Goal: Find specific page/section: Find specific page/section

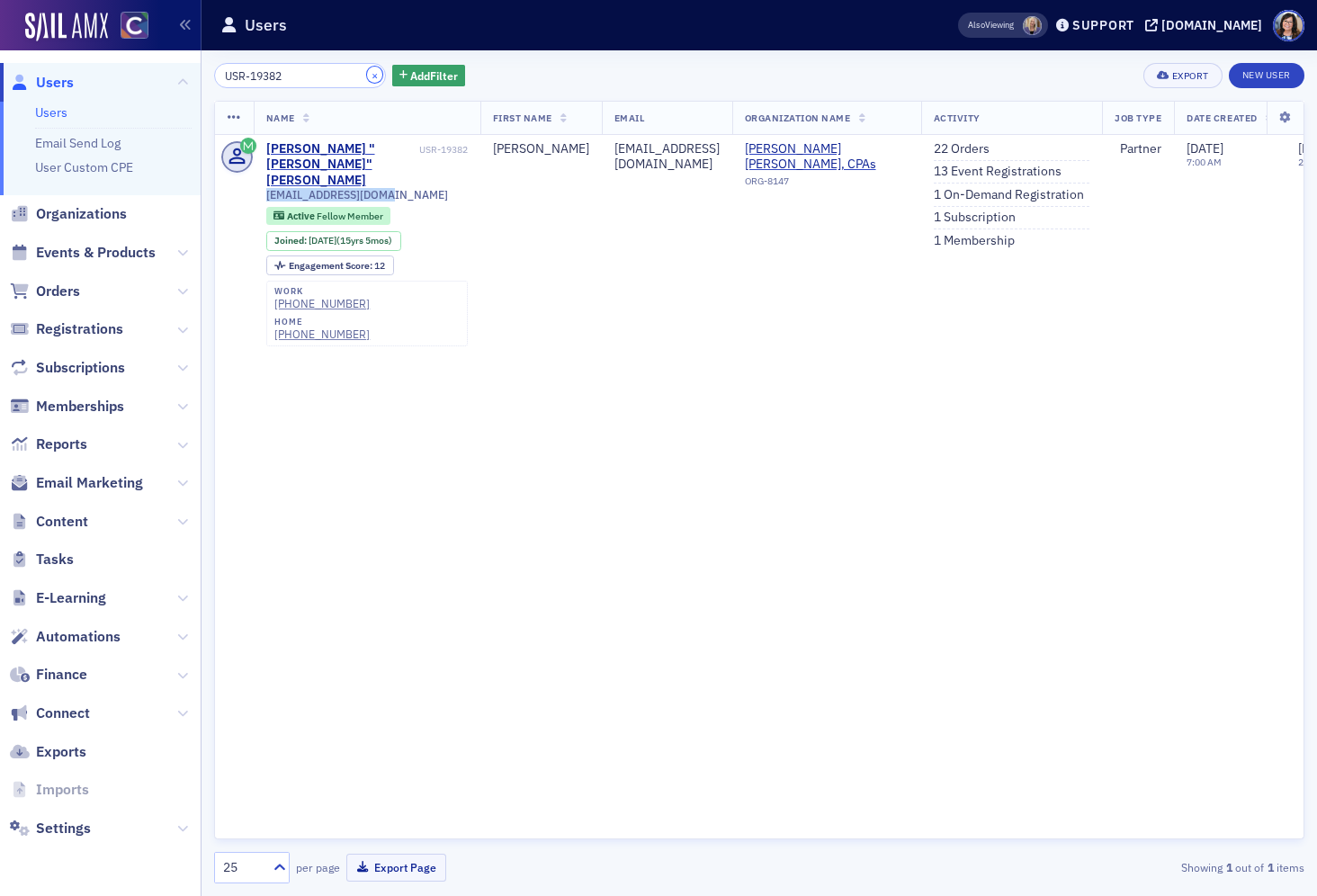
click at [367, 72] on button "×" at bounding box center [375, 75] width 16 height 16
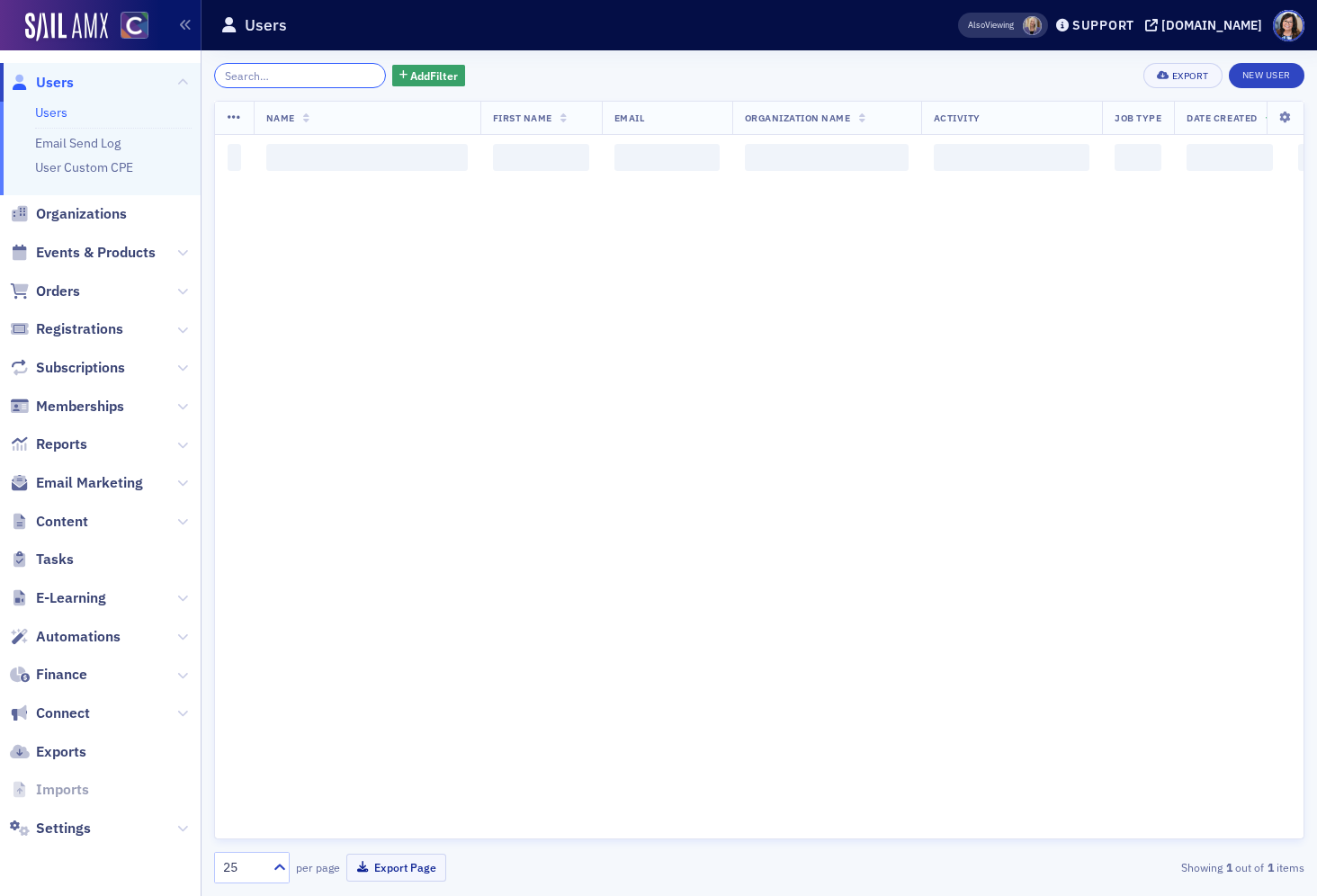
click at [311, 72] on input "search" at bounding box center [300, 76] width 172 height 25
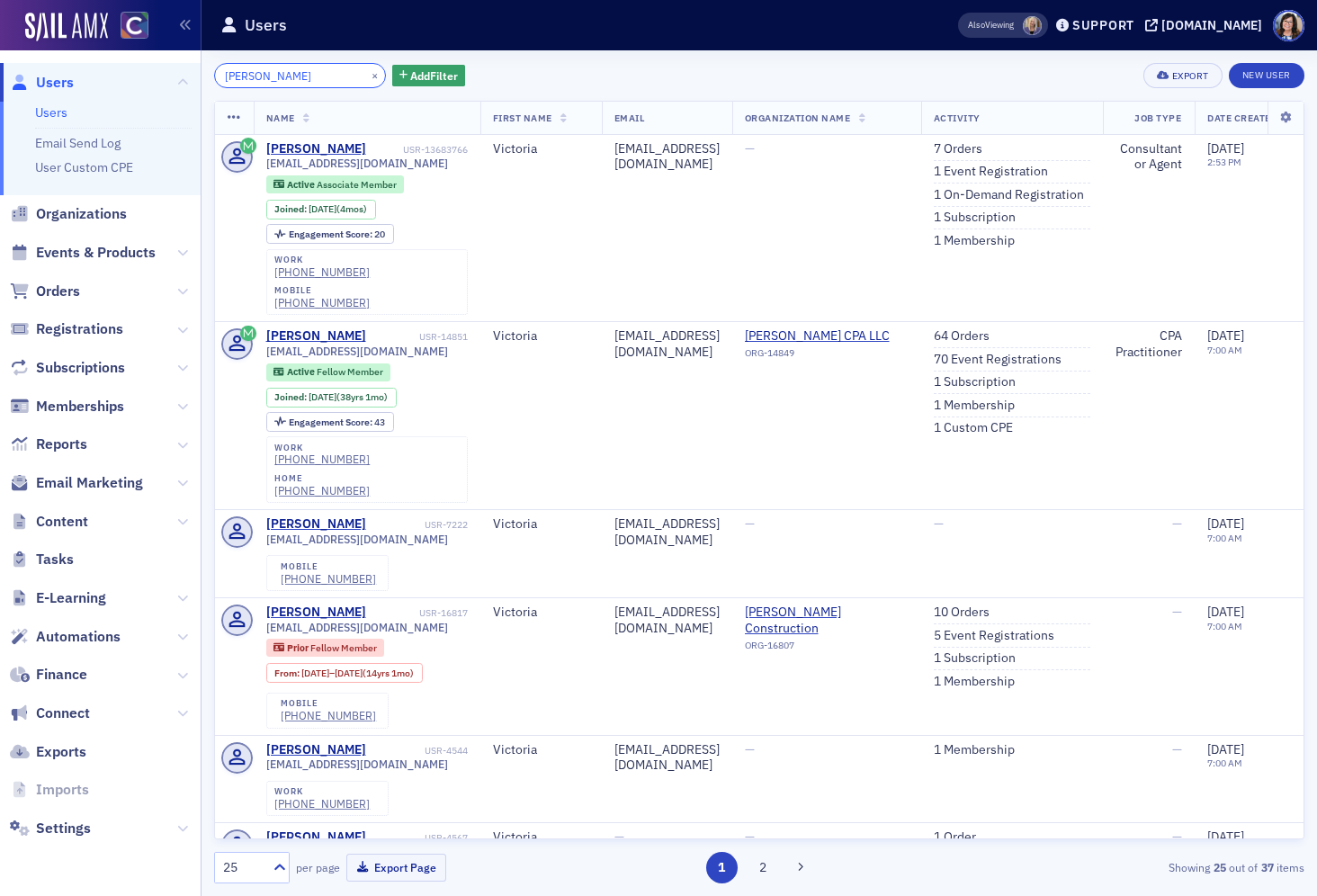
type input "[PERSON_NAME]"
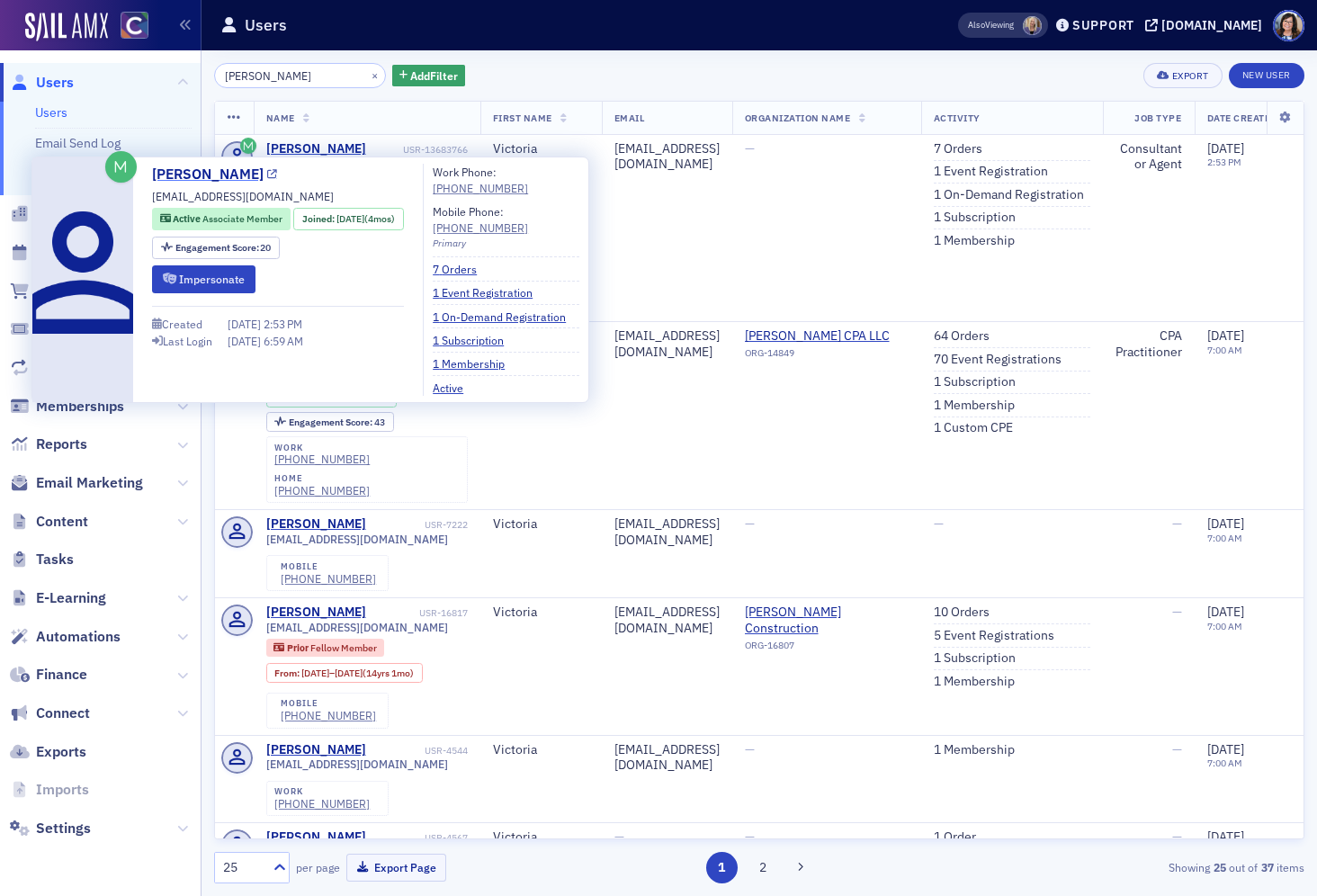
click at [276, 174] on icon at bounding box center [271, 175] width 10 height 10
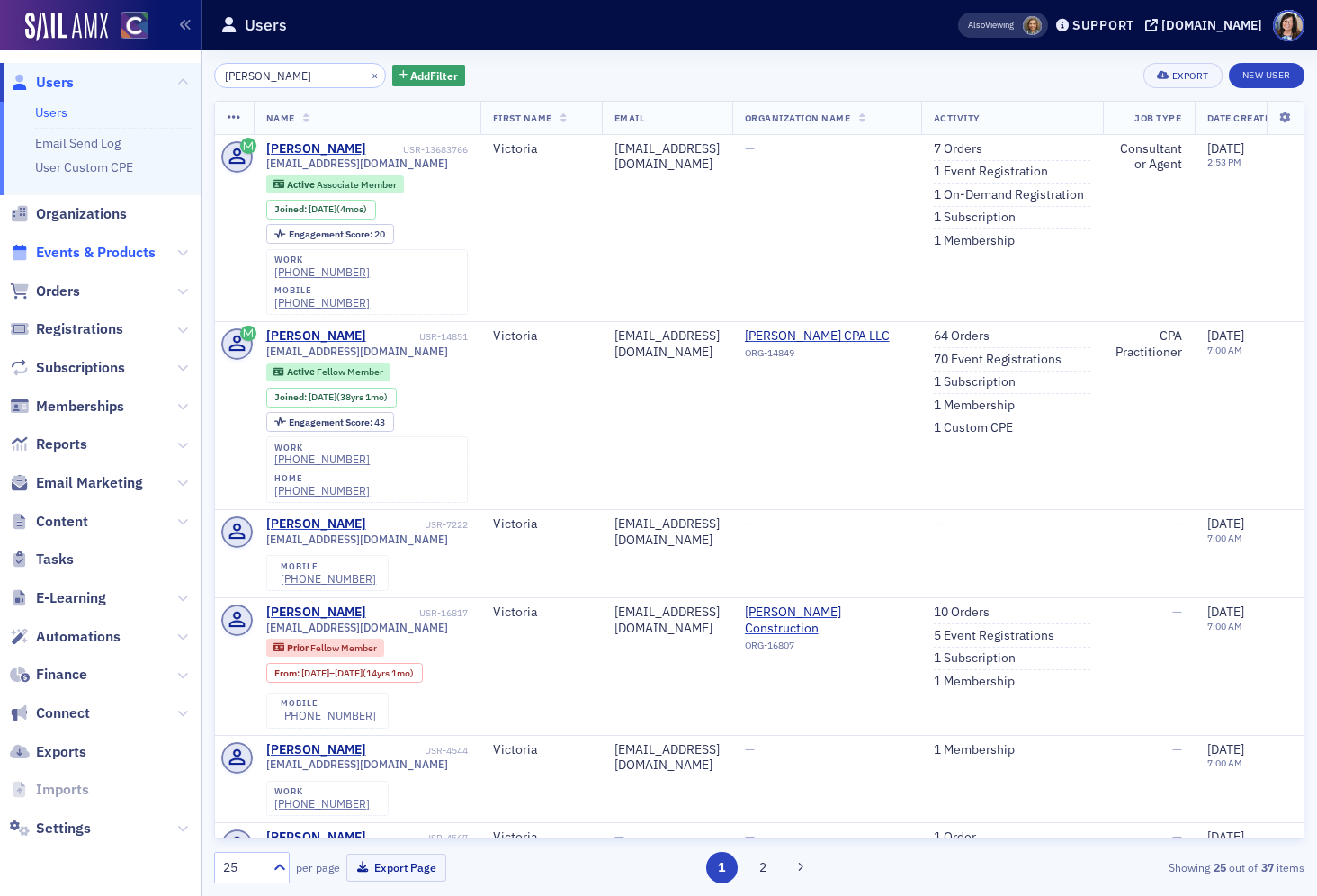
click at [59, 250] on span "Events & Products" at bounding box center [96, 253] width 119 height 20
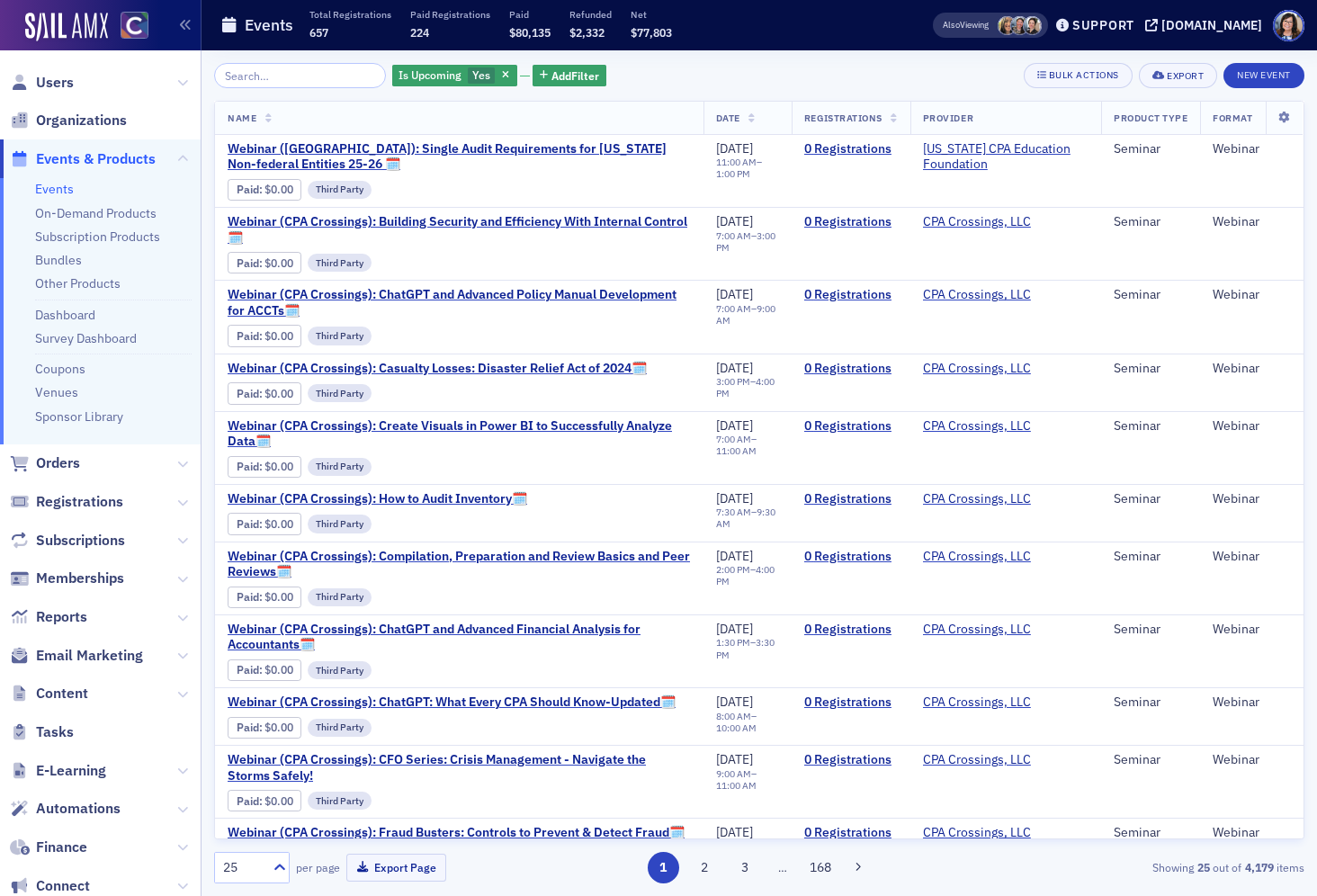
drag, startPoint x: 301, startPoint y: 71, endPoint x: 322, endPoint y: 66, distance: 21.6
click at [301, 71] on input "search" at bounding box center [300, 76] width 172 height 25
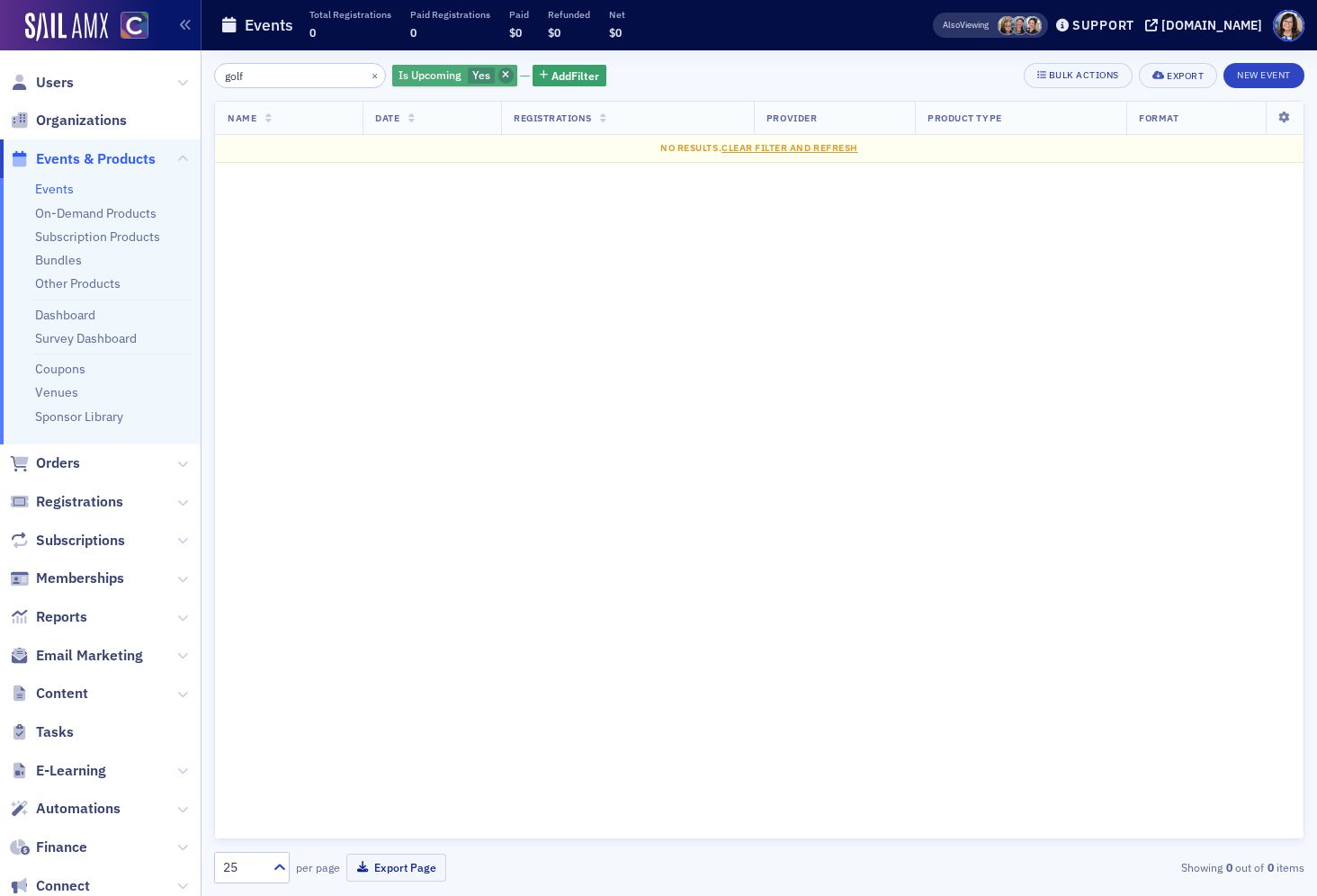
type input "golf"
click at [498, 76] on span "button" at bounding box center [506, 76] width 16 height 16
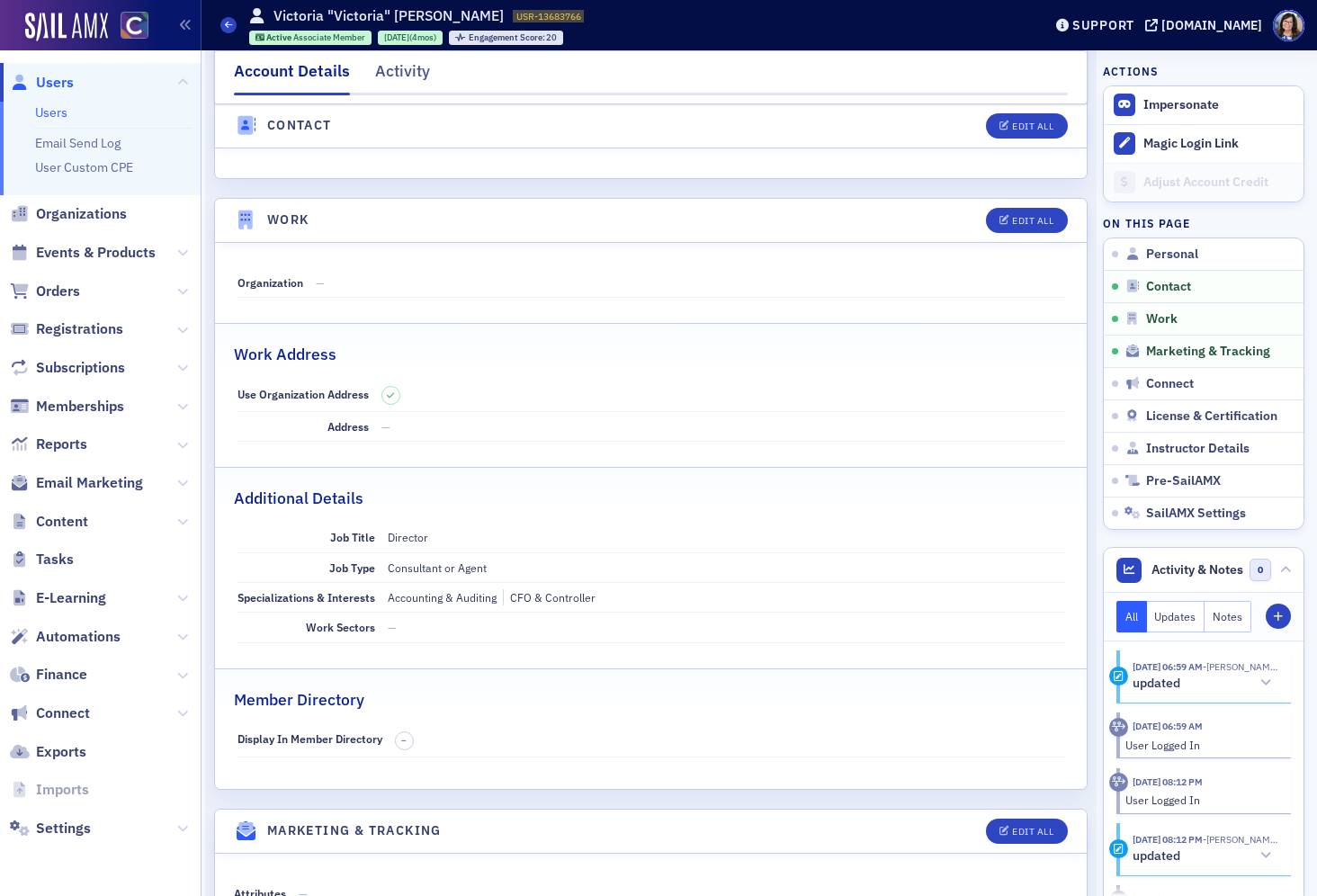
scroll to position [1051, 0]
